Goal: Task Accomplishment & Management: Complete application form

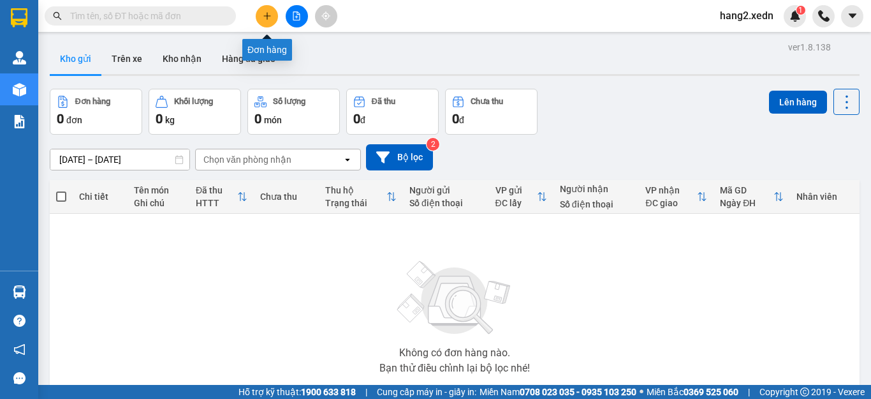
click at [266, 20] on button at bounding box center [267, 16] width 22 height 22
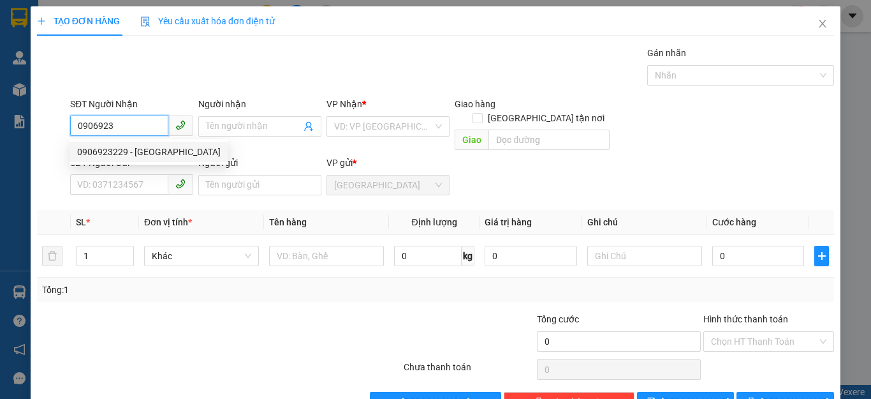
click at [113, 154] on div "0906923229 - [GEOGRAPHIC_DATA]" at bounding box center [148, 152] width 143 height 14
type input "0906923229"
type input "ĐỨC"
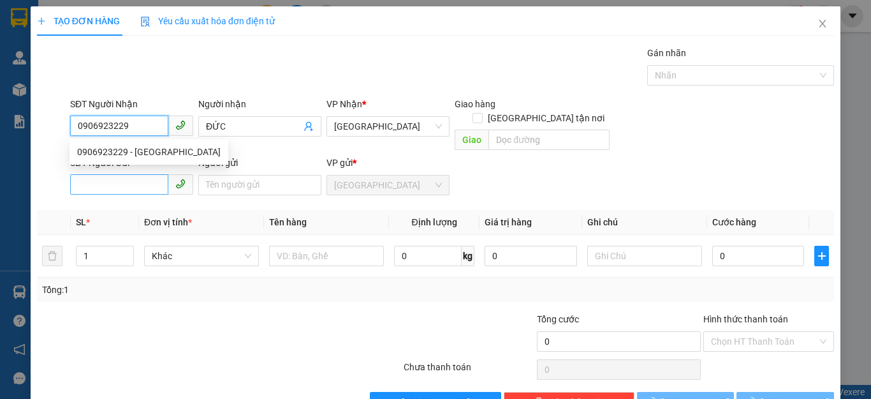
type input "270.000"
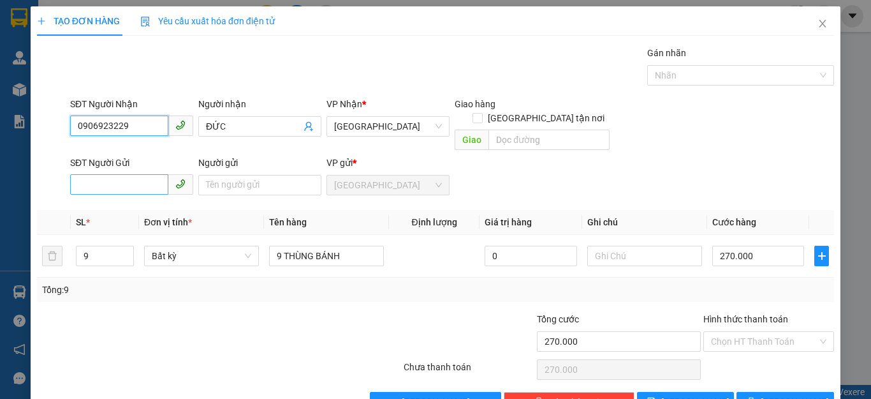
type input "0906923229"
click at [80, 174] on input "SĐT Người Gửi" at bounding box center [119, 184] width 98 height 20
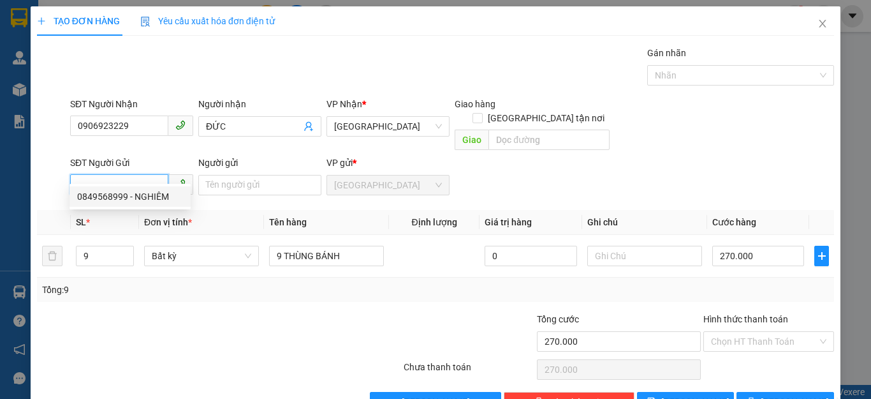
click at [111, 196] on div "0849568999 - NGHIÊM" at bounding box center [130, 196] width 106 height 14
type input "0849568999"
type input "NGHIÊM"
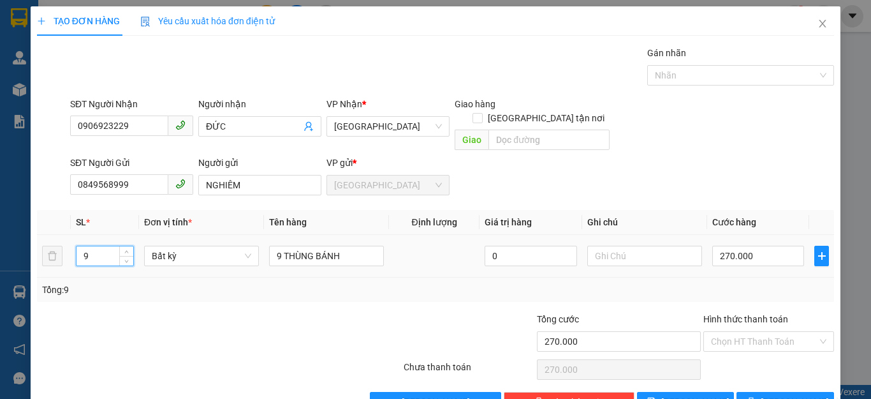
click at [91, 246] on input "9" at bounding box center [105, 255] width 57 height 19
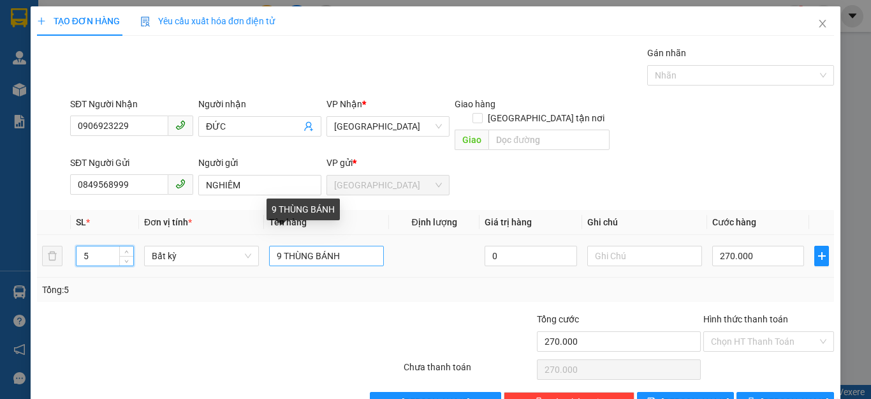
type input "5"
click at [279, 245] on input "9 THÙNG BÁNH" at bounding box center [326, 255] width 115 height 20
type input "0"
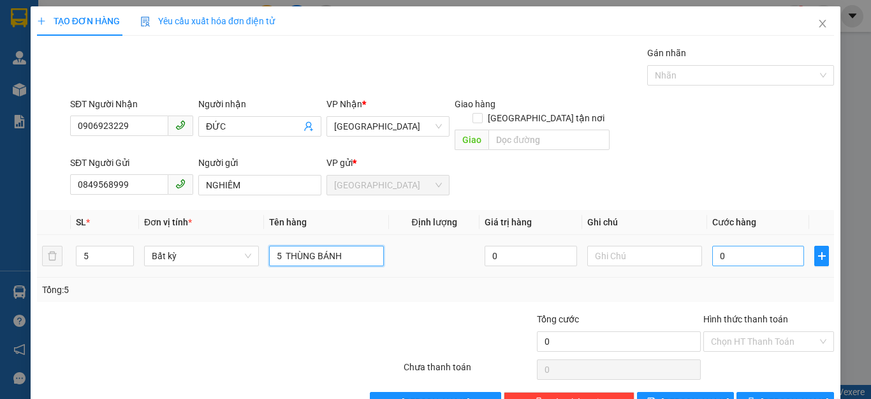
type input "5 THÙNG BÁNH"
click at [729, 245] on input "0" at bounding box center [758, 255] width 92 height 20
type input "1"
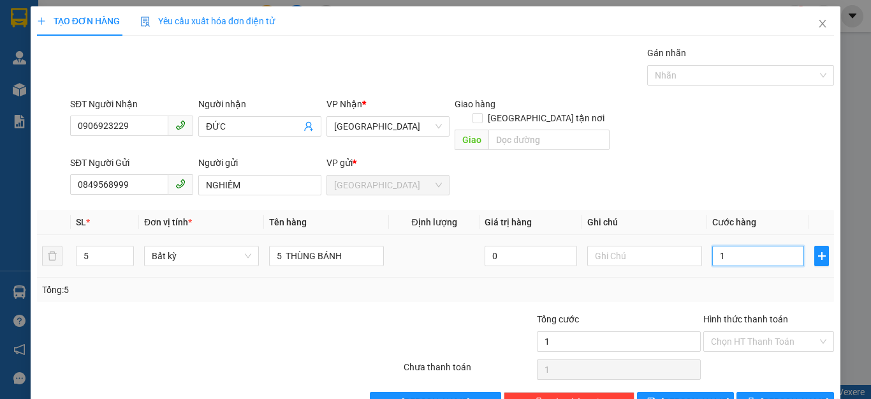
type input "15"
type input "150"
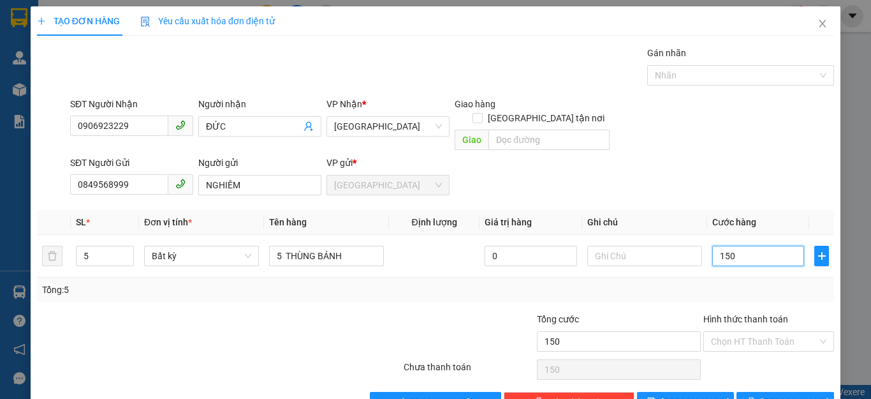
type input "150"
type input "150.000"
drag, startPoint x: 779, startPoint y: 265, endPoint x: 779, endPoint y: 272, distance: 7.0
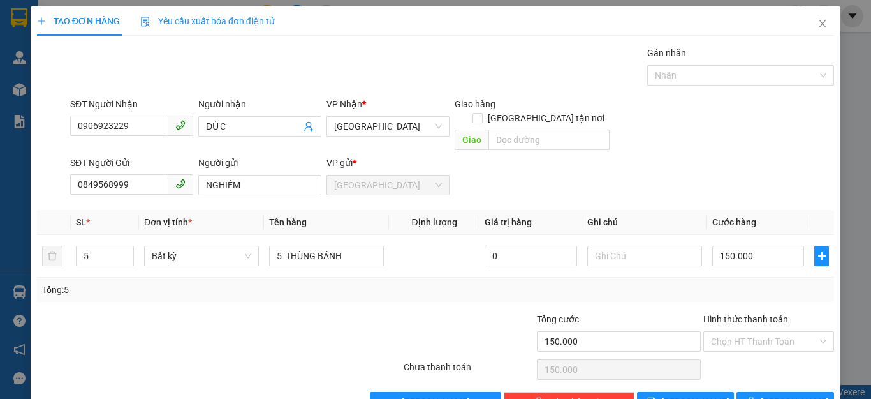
click at [779, 277] on div "Tổng: 5" at bounding box center [435, 289] width 797 height 24
click at [786, 332] on input "Hình thức thanh toán" at bounding box center [764, 341] width 106 height 19
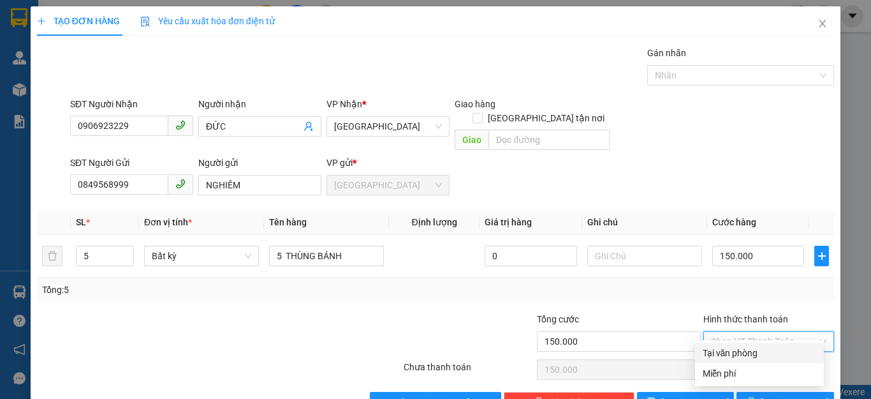
click at [752, 355] on div "Tại văn phòng" at bounding box center [759, 353] width 113 height 14
type input "0"
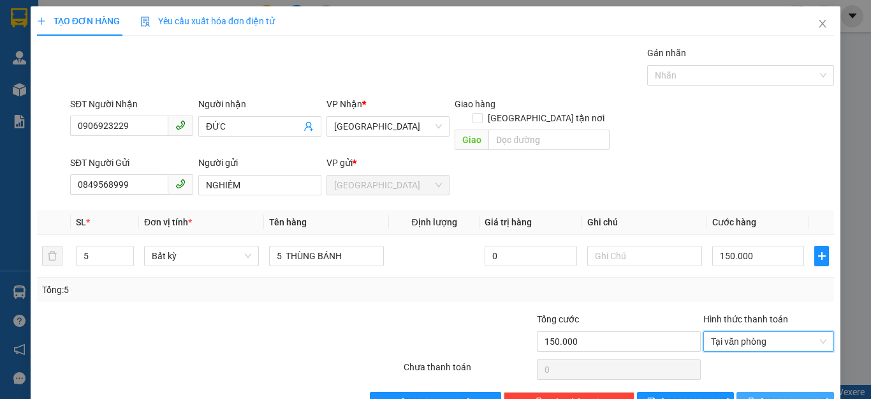
click at [756, 397] on icon "printer" at bounding box center [751, 401] width 8 height 8
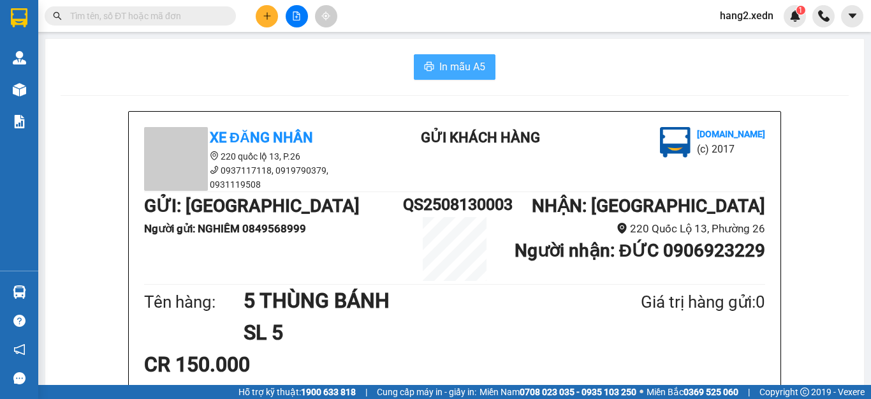
click at [439, 73] on span "In mẫu A5" at bounding box center [462, 67] width 46 height 16
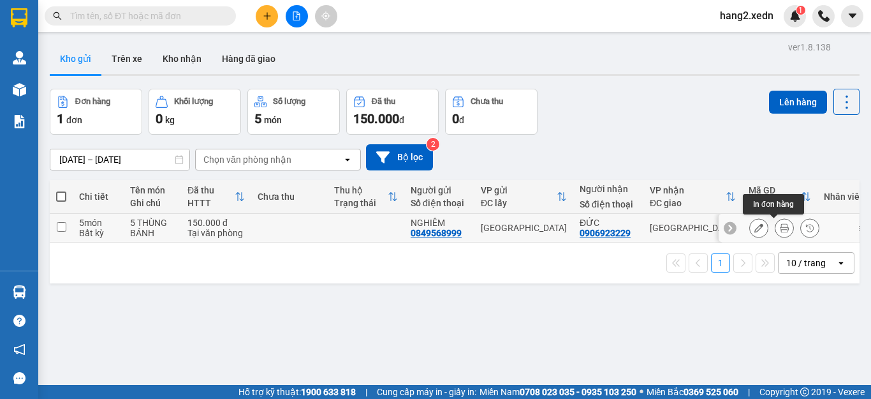
click at [780, 230] on icon at bounding box center [784, 227] width 9 height 9
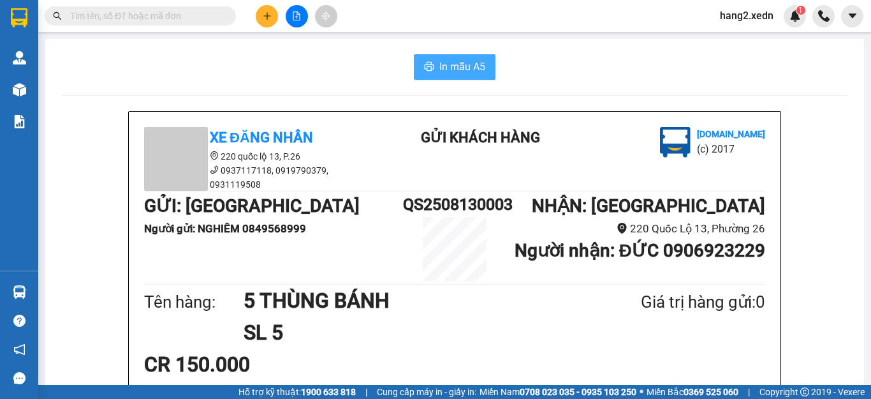
click at [455, 70] on span "In mẫu A5" at bounding box center [462, 67] width 46 height 16
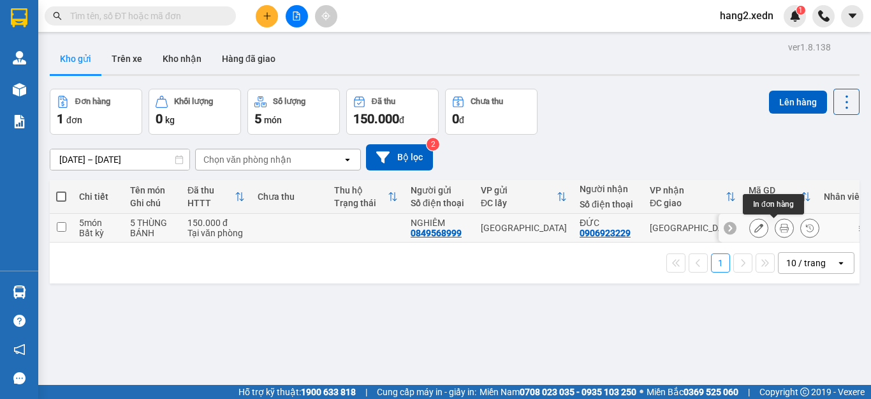
click at [780, 230] on icon at bounding box center [784, 227] width 9 height 9
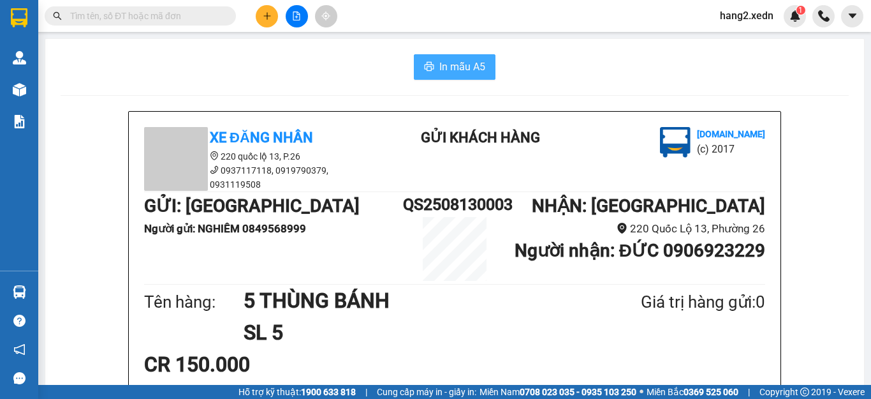
click at [458, 62] on span "In mẫu A5" at bounding box center [462, 67] width 46 height 16
